Goal: Find specific page/section: Find specific page/section

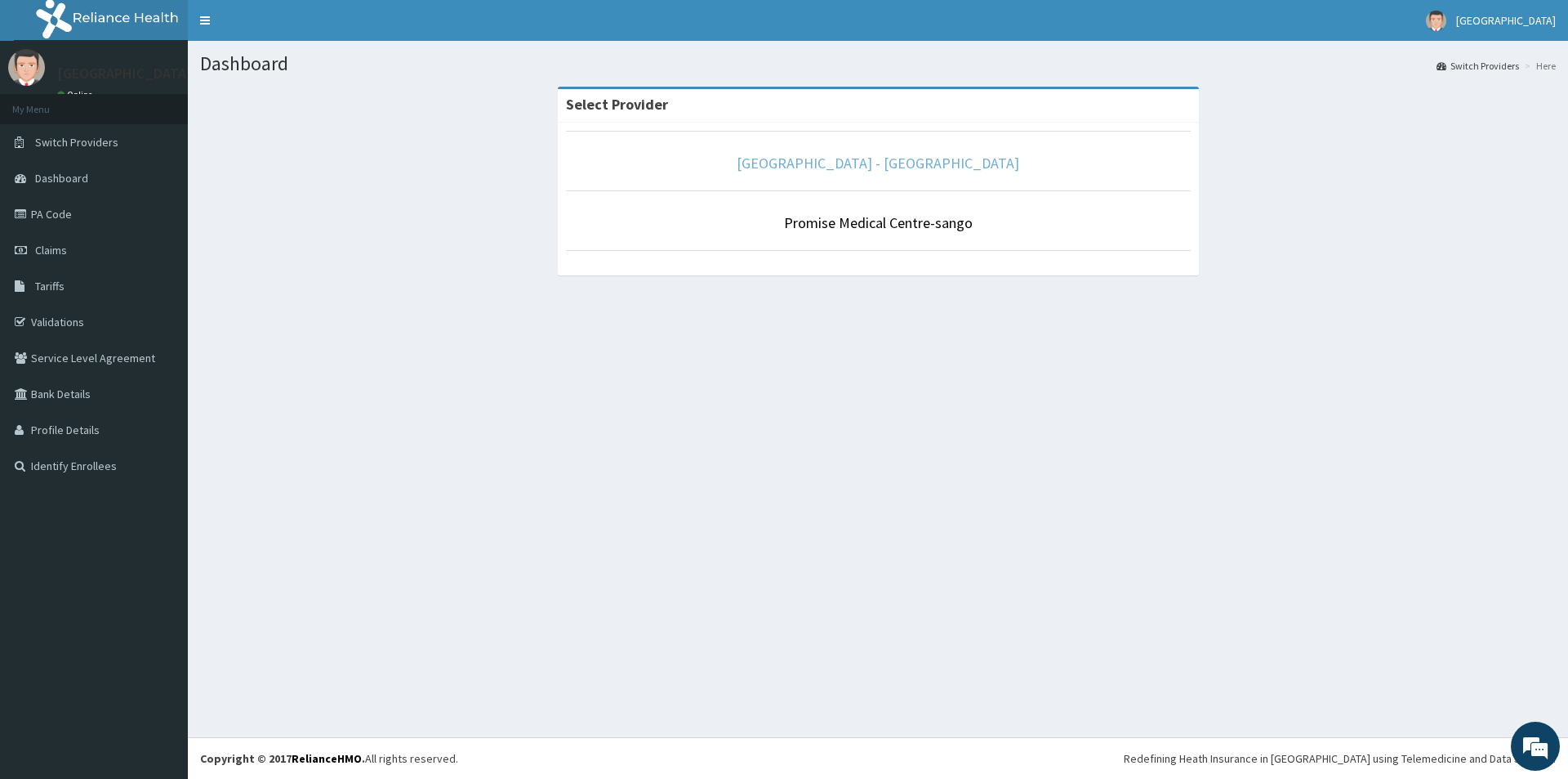
click at [780, 169] on link "[GEOGRAPHIC_DATA] - [GEOGRAPHIC_DATA]" at bounding box center [878, 162] width 283 height 19
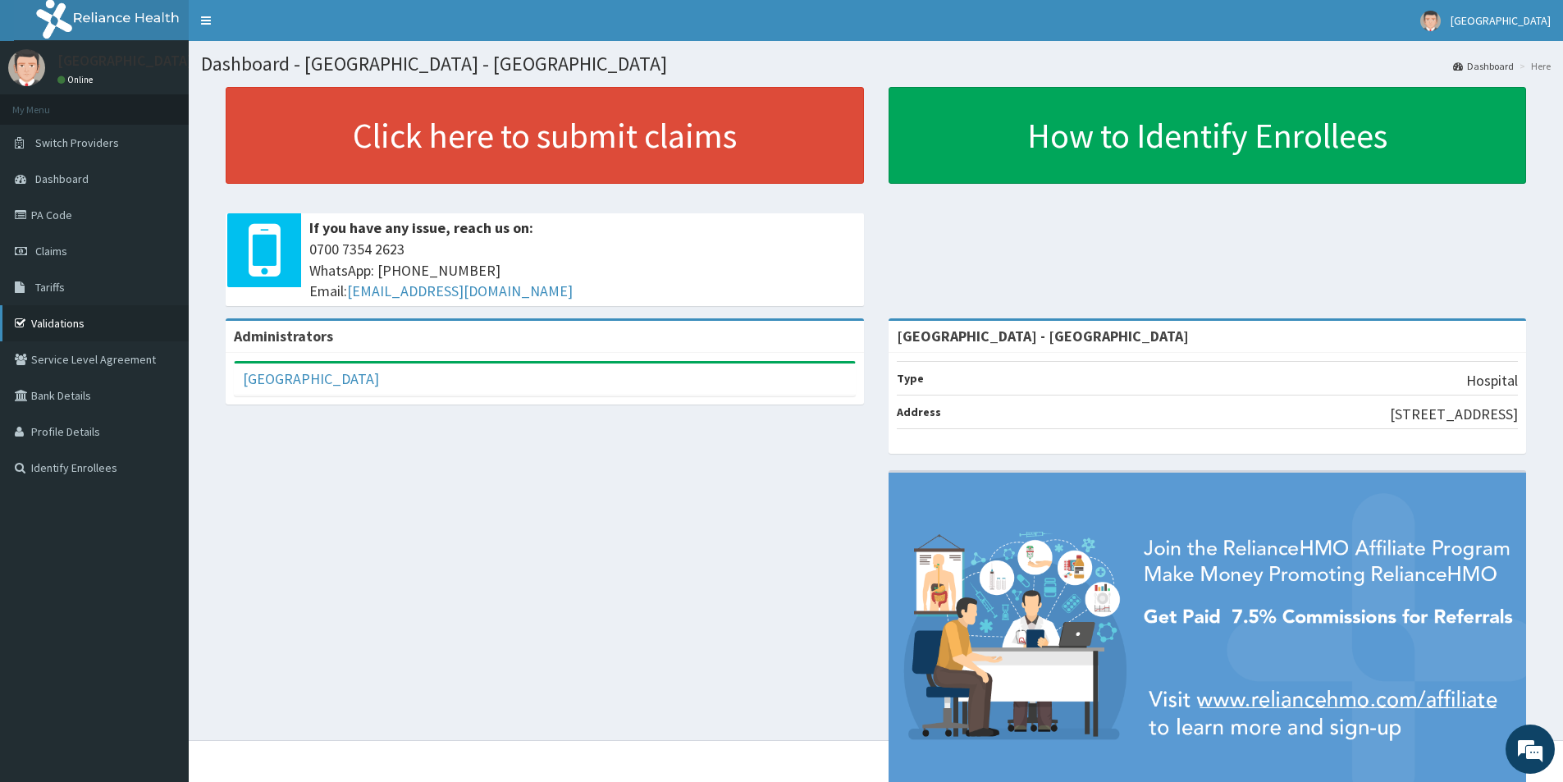
click at [73, 322] on link "Validations" at bounding box center [94, 323] width 189 height 36
